Goal: Navigation & Orientation: Find specific page/section

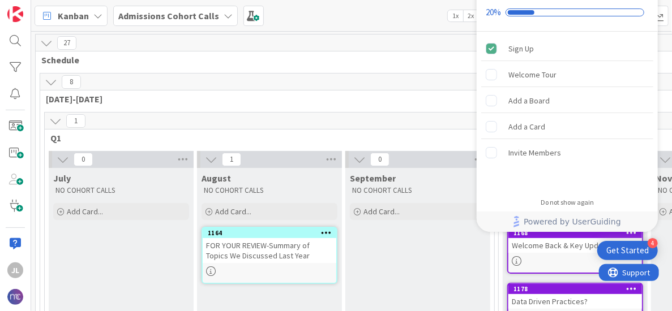
click at [397, 19] on div "Kanban Admissions Cohort Calls 1x 2x 3x" at bounding box center [351, 15] width 641 height 31
click at [224, 14] on icon at bounding box center [228, 15] width 9 height 9
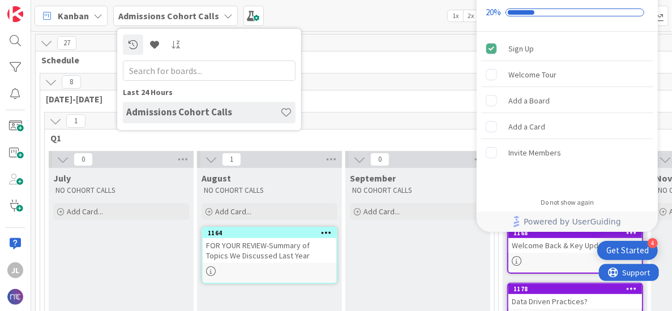
click at [346, 20] on div "Kanban Admissions Cohort Calls Last 24 Hours Admissions Cohort Calls 1x 2x 3x" at bounding box center [351, 15] width 641 height 31
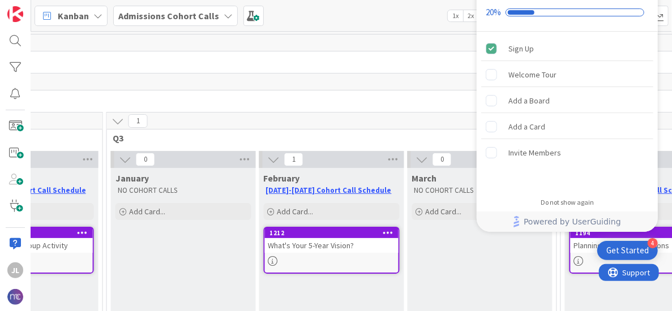
scroll to position [0, 832]
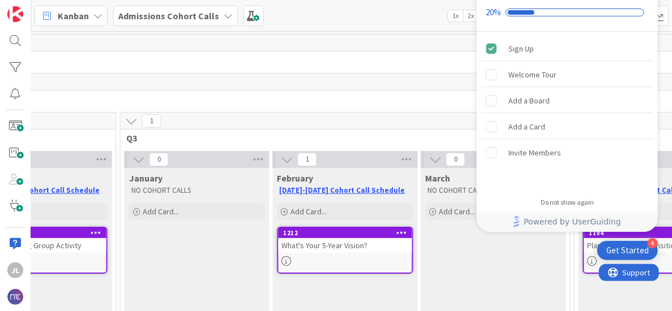
drag, startPoint x: 290, startPoint y: 96, endPoint x: 283, endPoint y: 95, distance: 6.9
click at [288, 96] on span "2025-2026" at bounding box center [197, 98] width 1967 height 11
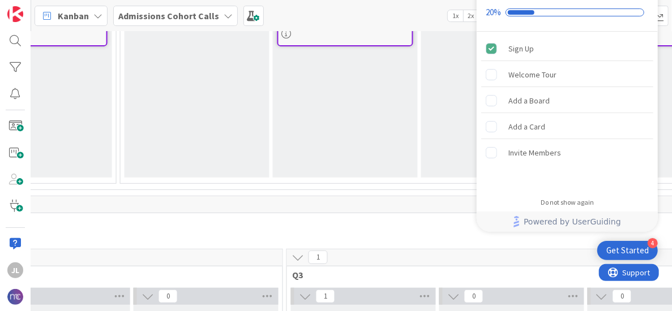
scroll to position [283, 832]
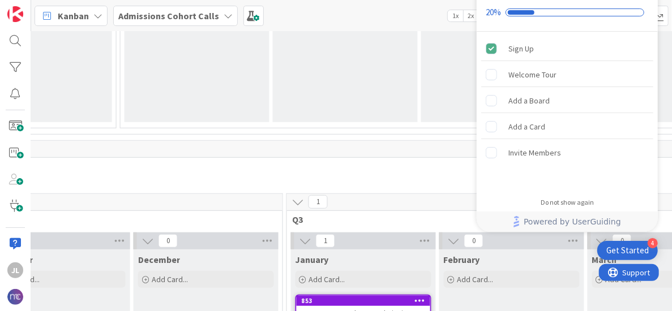
drag, startPoint x: 349, startPoint y: 15, endPoint x: 354, endPoint y: 30, distance: 15.6
click at [349, 15] on div "Kanban Admissions Cohort Calls 1x 2x 3x" at bounding box center [351, 15] width 641 height 31
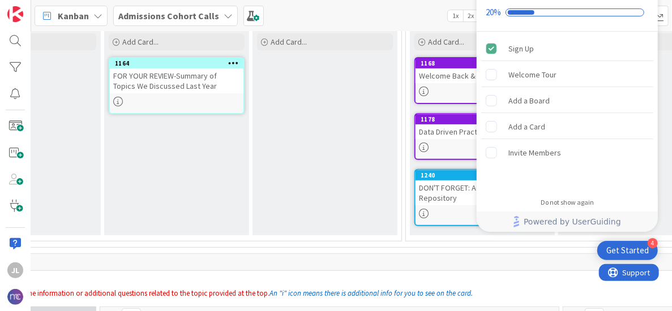
scroll to position [170, 0]
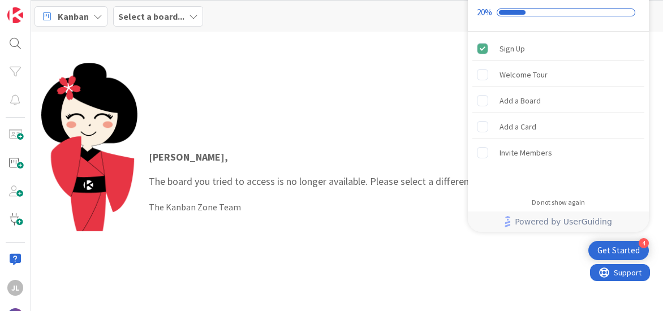
click at [323, 102] on div "[PERSON_NAME] , The board you tried to access is no longer available. Please se…" at bounding box center [347, 182] width 613 height 238
click at [183, 16] on div "Select a board..." at bounding box center [158, 16] width 90 height 20
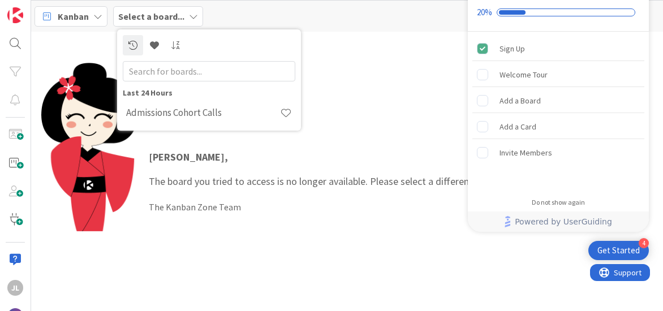
click at [189, 70] on input "text" at bounding box center [209, 71] width 173 height 20
type input "g"
click at [181, 71] on input "text" at bounding box center [209, 71] width 173 height 20
click at [440, 98] on div "[PERSON_NAME] , The board you tried to access is no longer available. Please se…" at bounding box center [347, 182] width 613 height 238
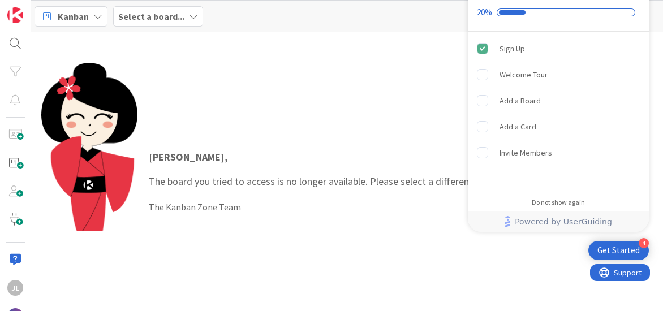
click at [88, 23] on div "Kanban" at bounding box center [71, 16] width 73 height 20
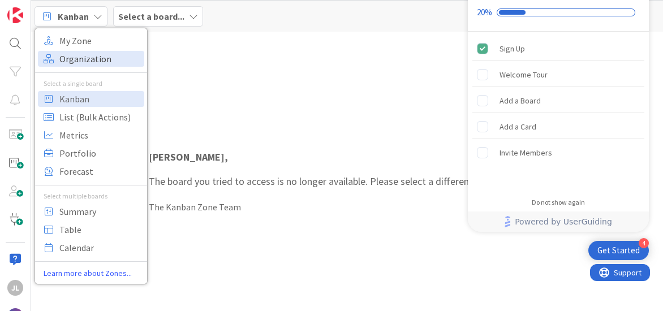
click at [112, 57] on span "Organization" at bounding box center [100, 58] width 82 height 17
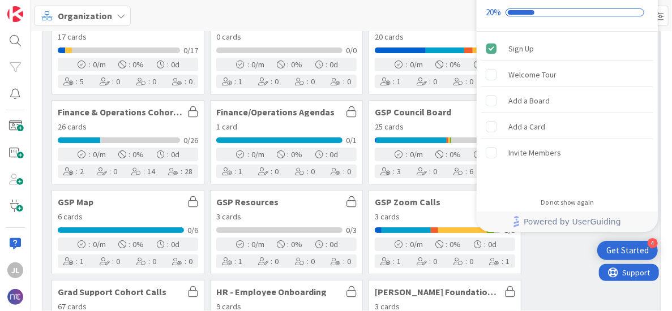
scroll to position [283, 0]
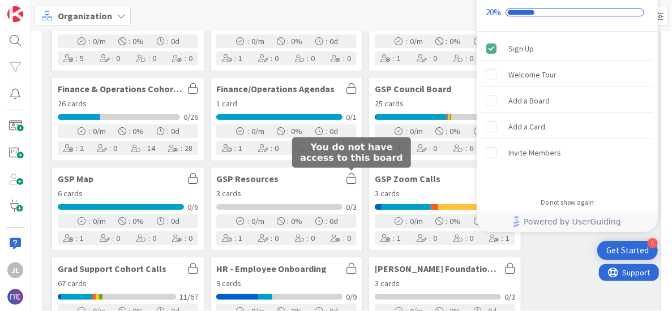
click at [352, 176] on icon at bounding box center [351, 178] width 10 height 11
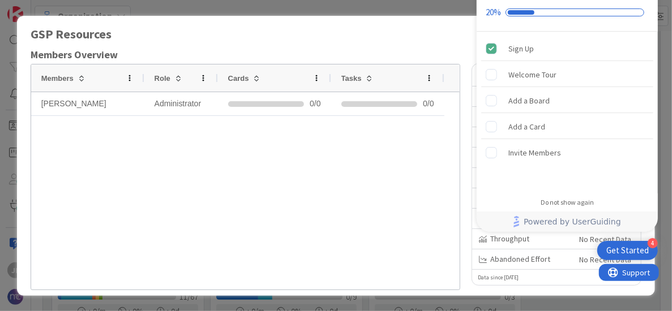
click at [339, 185] on div "[PERSON_NAME] Administrator 0/0 0 / 0" at bounding box center [245, 191] width 429 height 198
